Goal: Task Accomplishment & Management: Complete application form

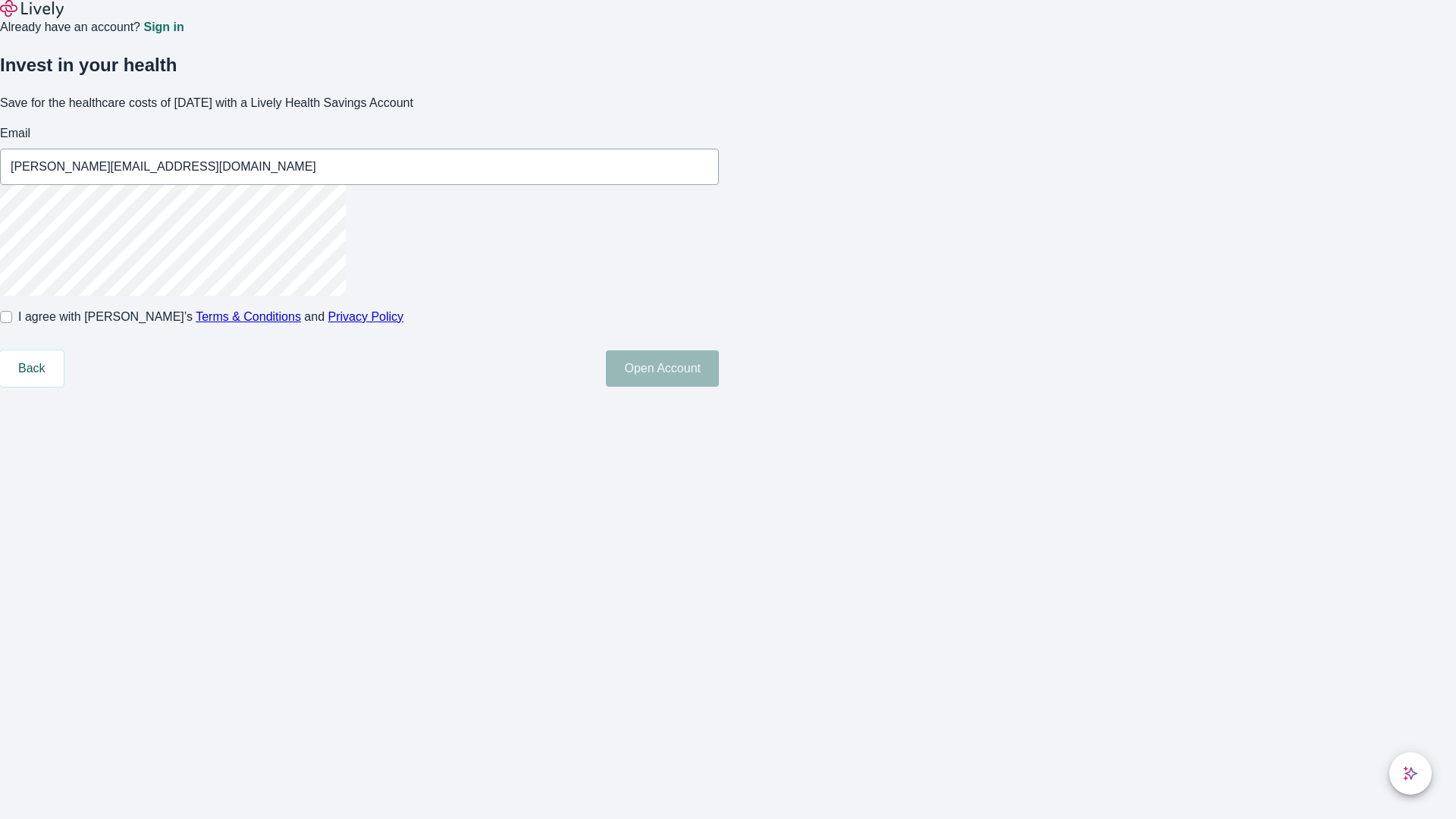
click at [12, 323] on input "I agree with Lively’s Terms & Conditions and Privacy Policy" at bounding box center [6, 316] width 12 height 12
checkbox input "true"
click at [719, 387] on button "Open Account" at bounding box center [663, 368] width 113 height 37
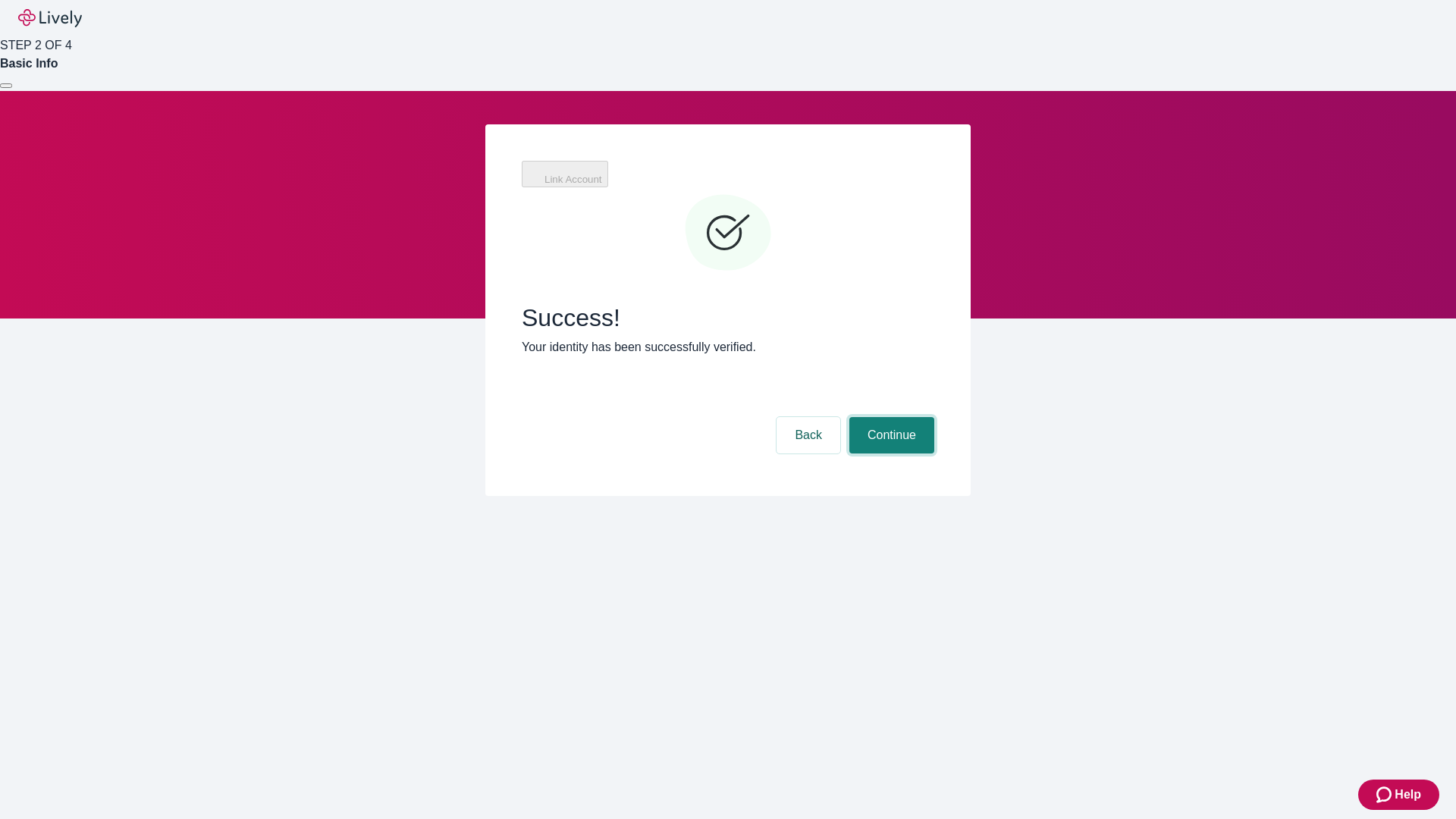
click at [889, 417] on button "Continue" at bounding box center [891, 435] width 85 height 37
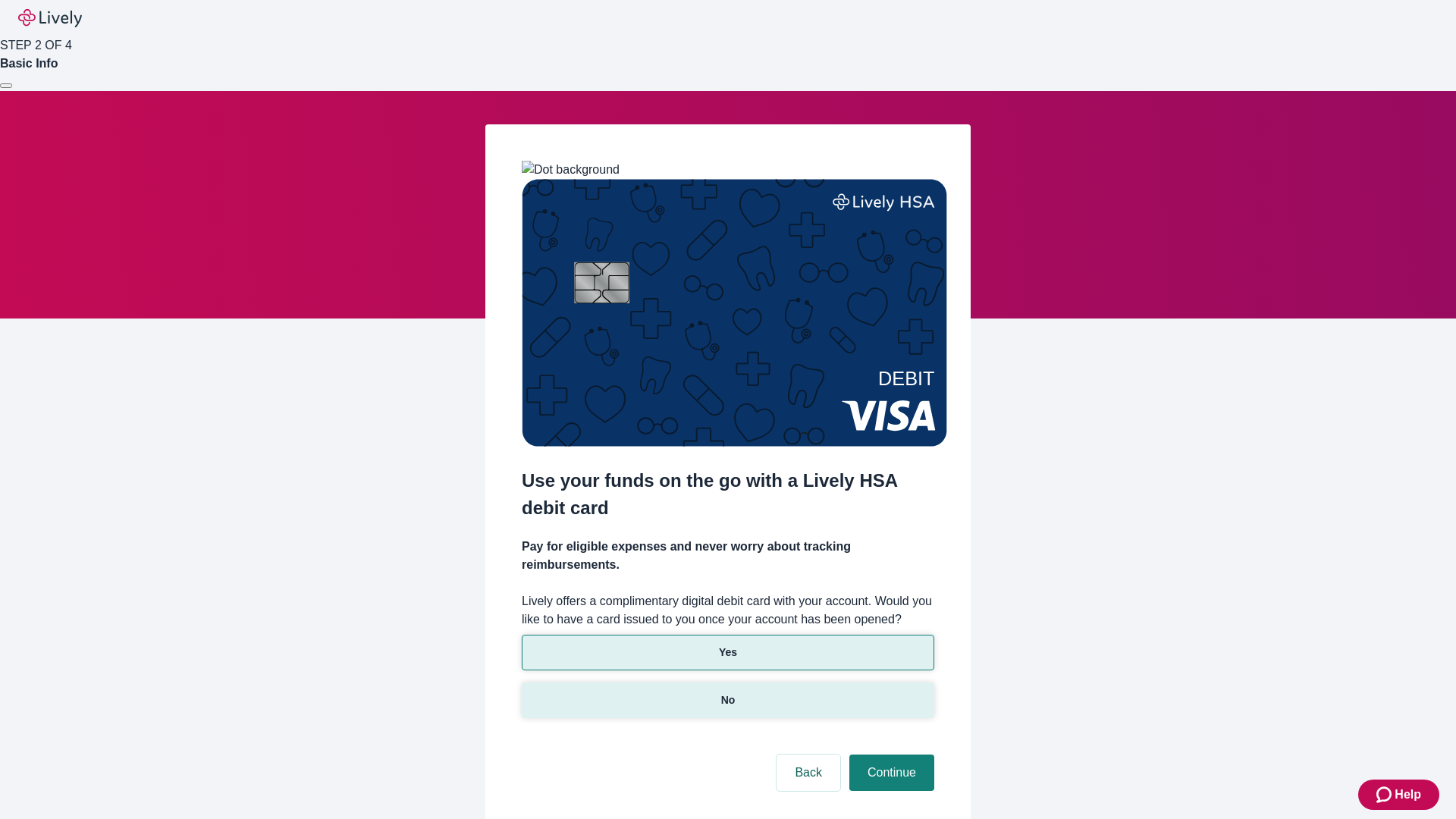
click at [728, 693] on p "No" at bounding box center [728, 700] width 14 height 16
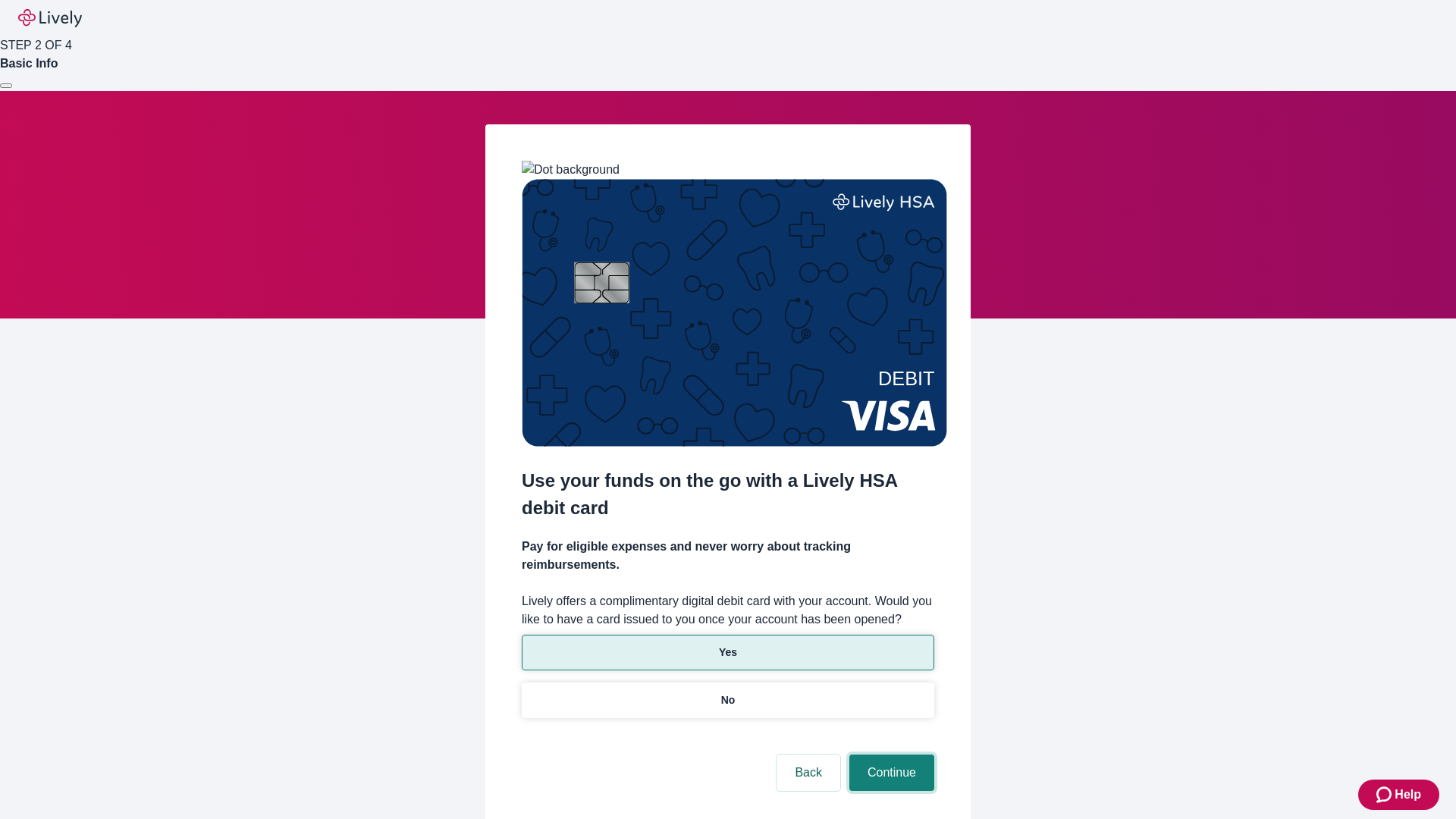
click at [889, 755] on button "Continue" at bounding box center [891, 773] width 85 height 37
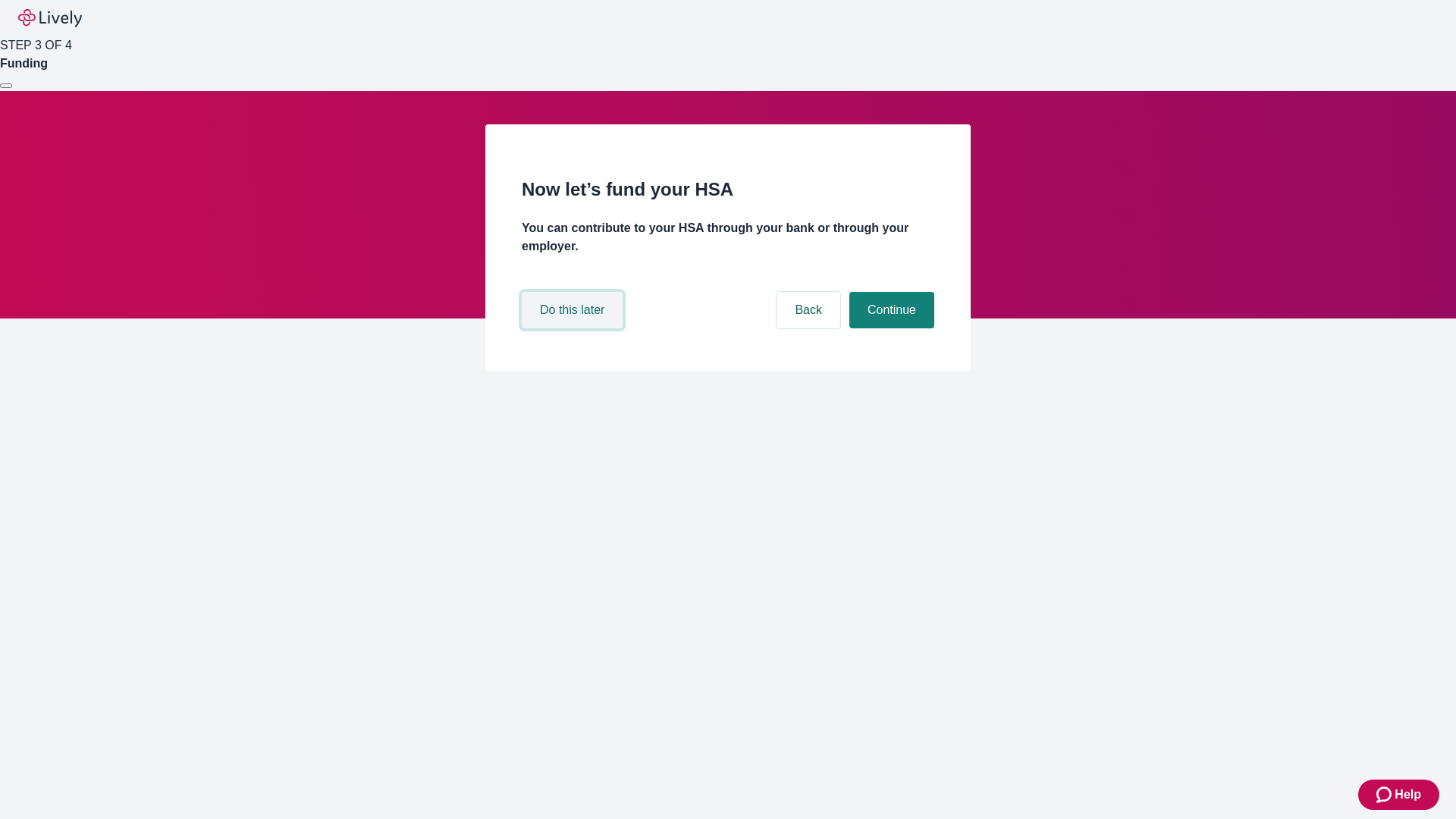
click at [574, 329] on button "Do this later" at bounding box center [571, 310] width 101 height 37
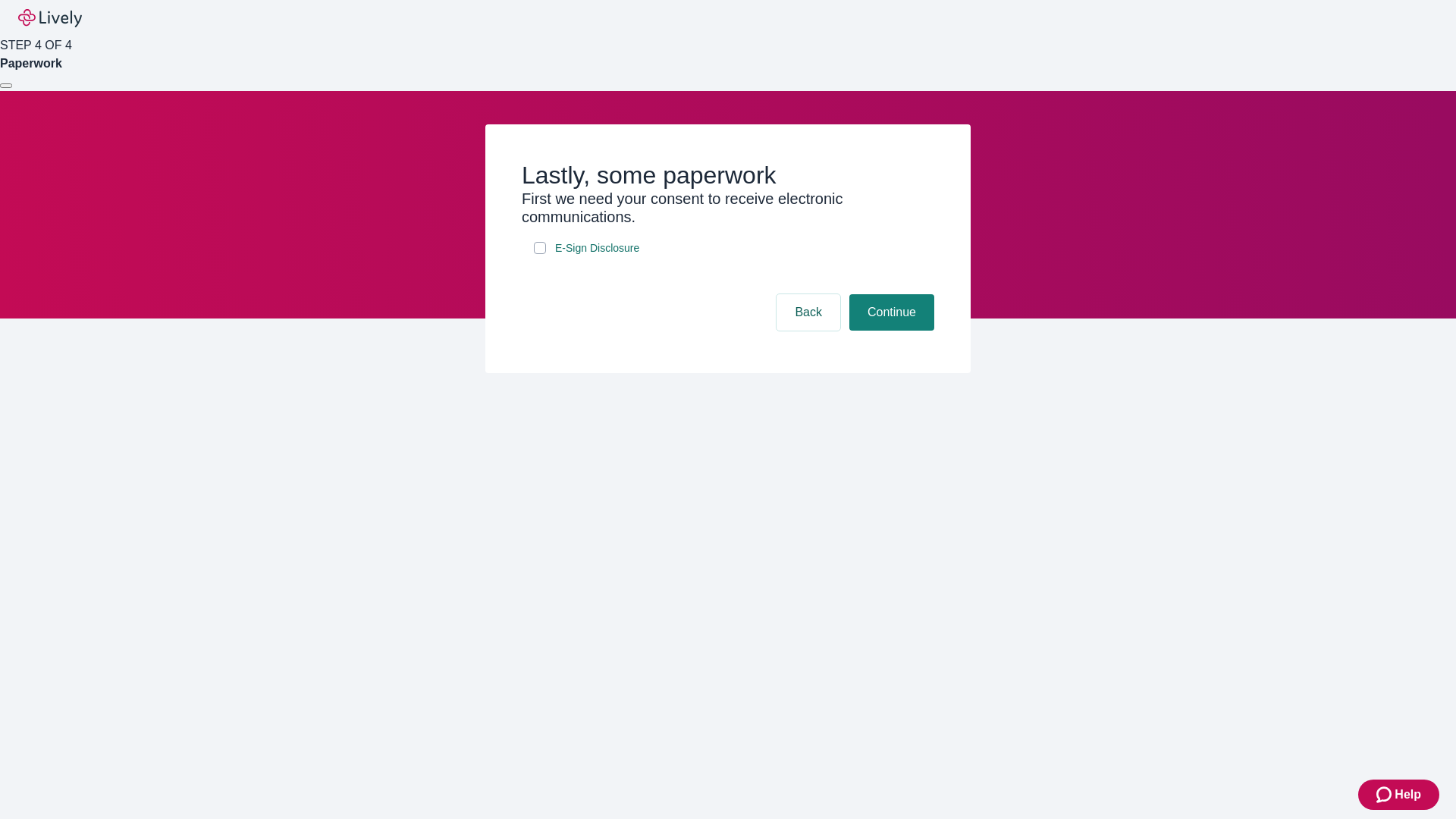
click at [540, 254] on input "E-Sign Disclosure" at bounding box center [539, 248] width 12 height 12
checkbox input "true"
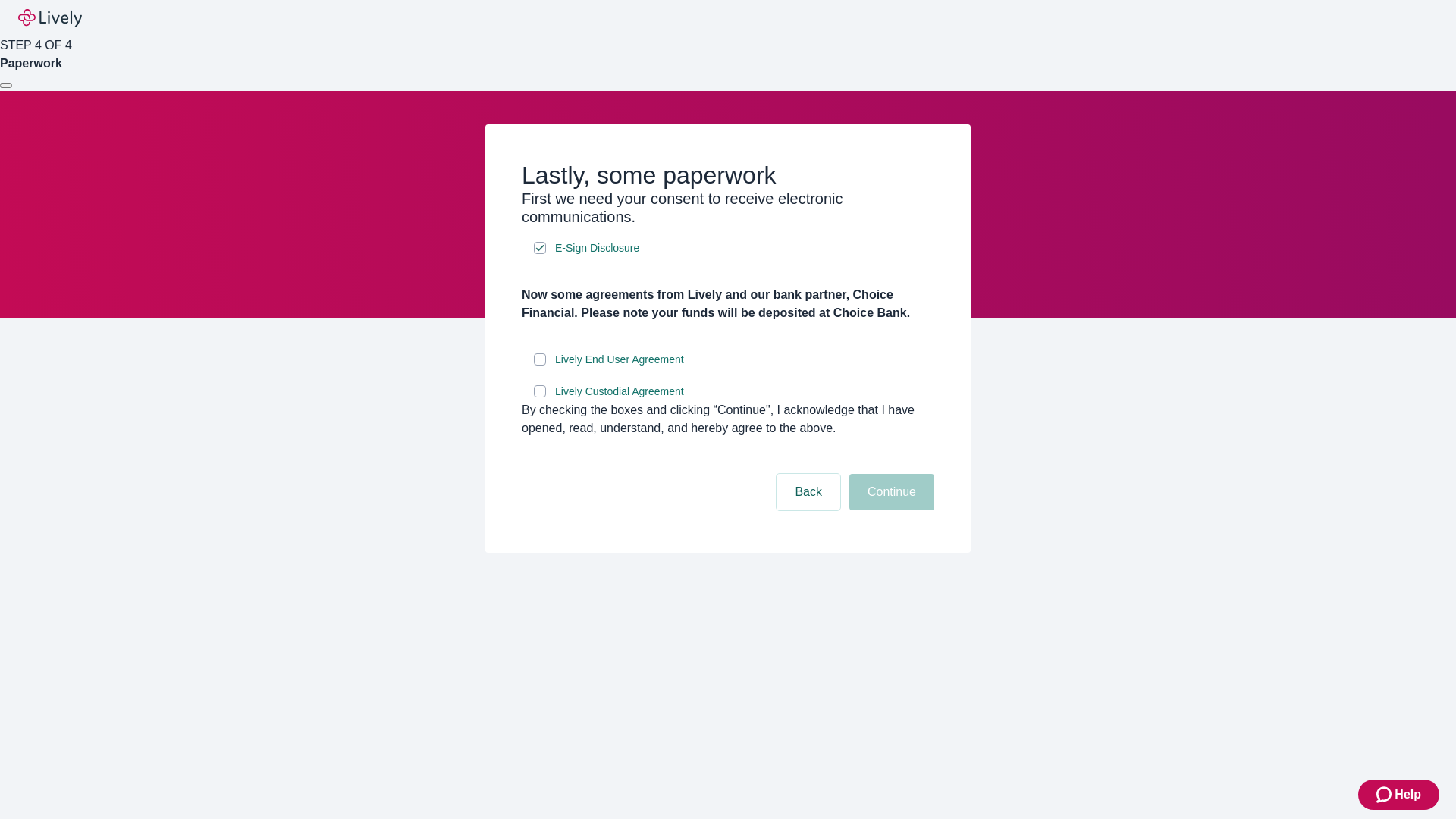
click at [540, 365] on input "Lively End User Agreement" at bounding box center [539, 359] width 12 height 12
checkbox input "true"
click at [540, 397] on input "Lively Custodial Agreement" at bounding box center [539, 391] width 12 height 12
checkbox input "true"
click at [889, 510] on button "Continue" at bounding box center [891, 492] width 85 height 37
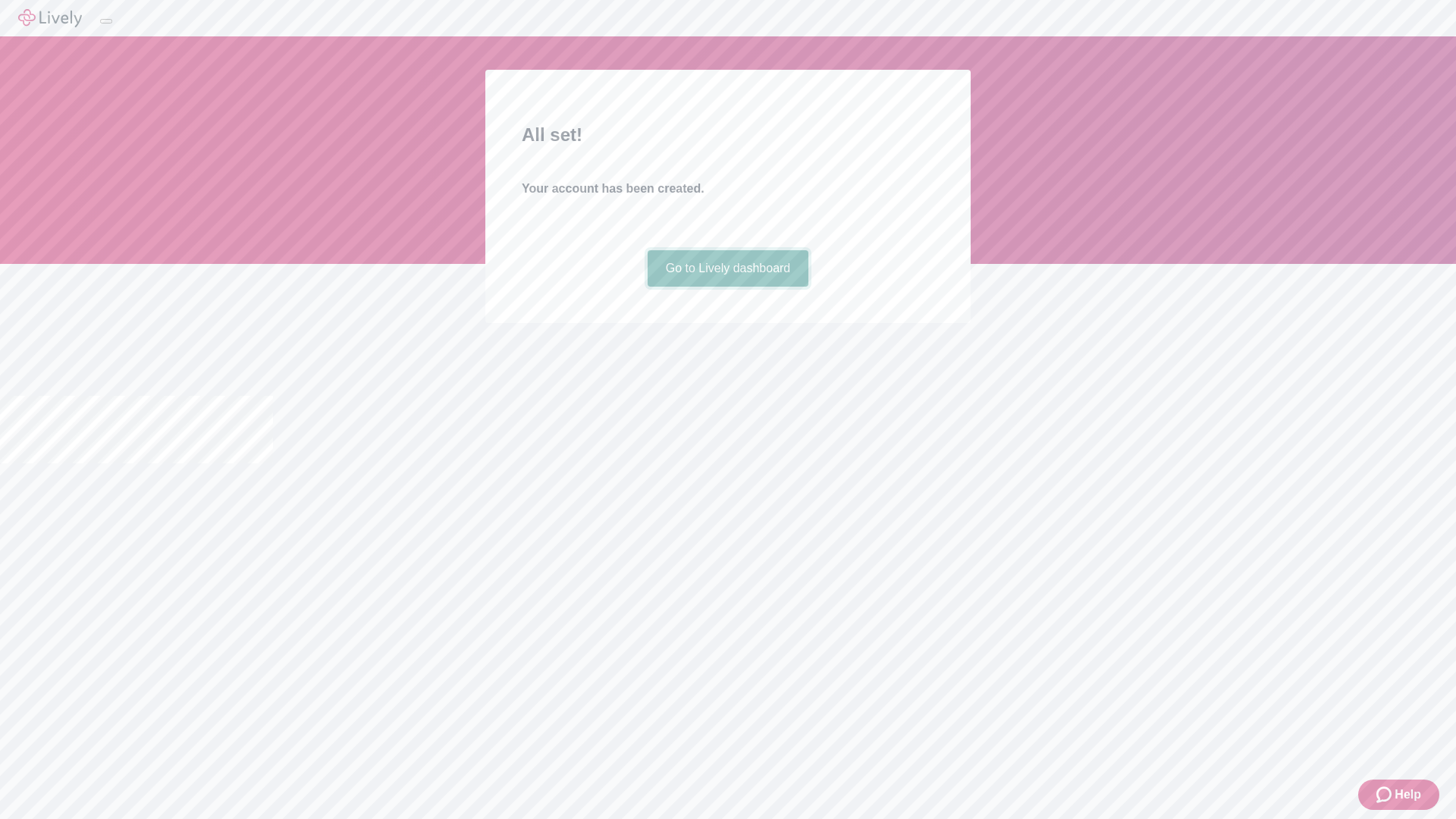
click at [728, 287] on link "Go to Lively dashboard" at bounding box center [728, 268] width 162 height 37
